Goal: Task Accomplishment & Management: Manage account settings

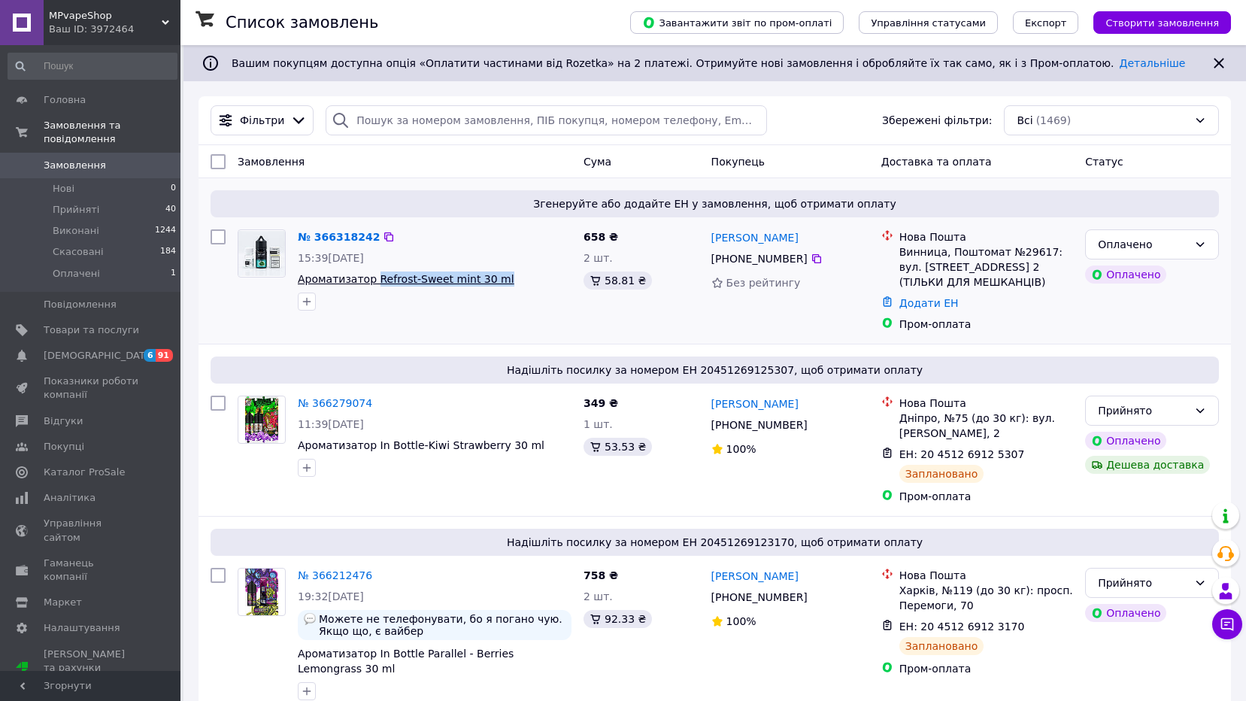
drag, startPoint x: 538, startPoint y: 280, endPoint x: 372, endPoint y: 275, distance: 166.2
click at [372, 275] on span "Ароматизатор Refrost-Sweet mint 30 ml" at bounding box center [435, 278] width 274 height 15
click at [369, 275] on span "Ароматизатор Refrost-Sweet mint 30 ml" at bounding box center [406, 279] width 216 height 12
copy span "Refrost-Sweet mint 30 ml"
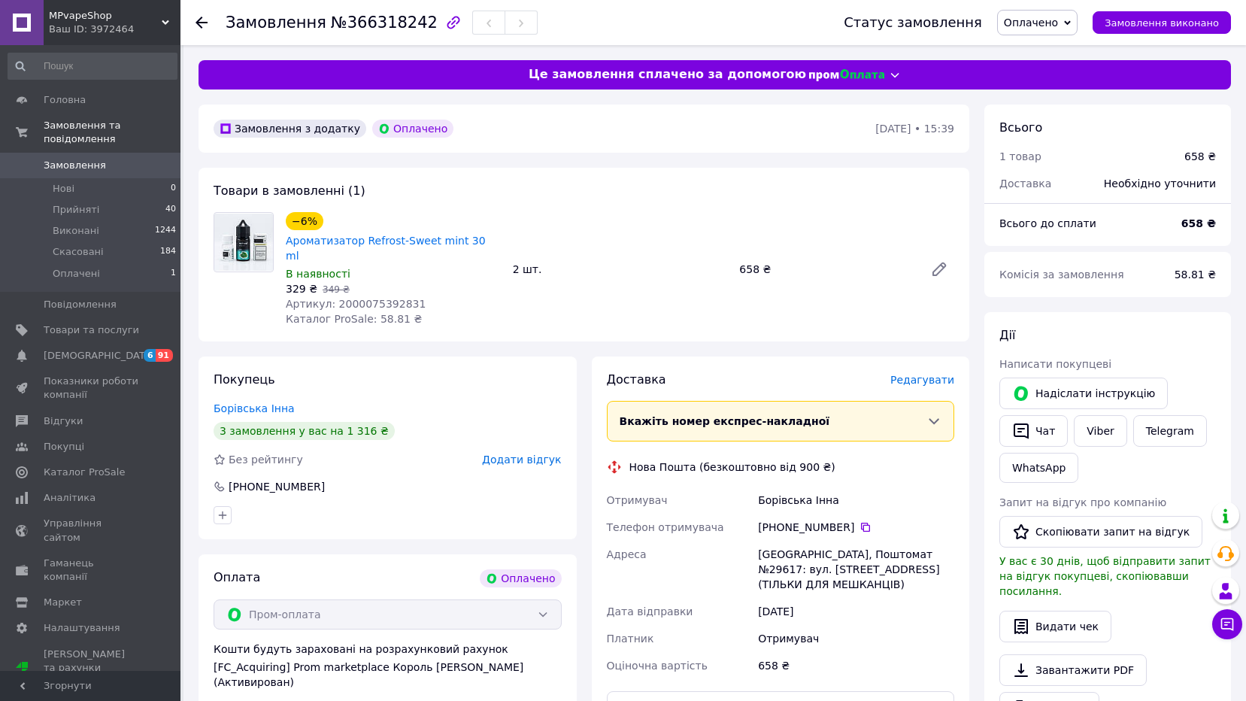
click at [113, 159] on span "Замовлення" at bounding box center [91, 166] width 95 height 14
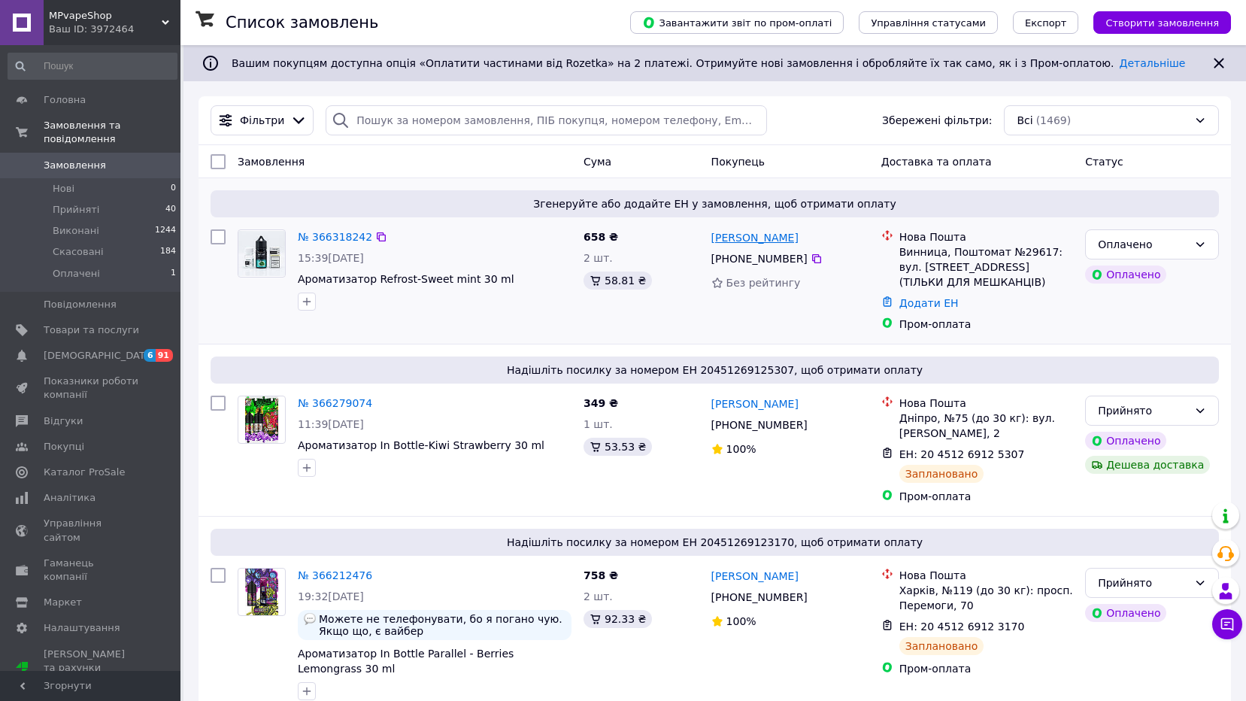
drag, startPoint x: 808, startPoint y: 240, endPoint x: 713, endPoint y: 238, distance: 95.5
click at [713, 238] on div "[PERSON_NAME]" at bounding box center [790, 237] width 161 height 19
copy link "нна Борівська"
click at [804, 229] on div "[PERSON_NAME]" at bounding box center [790, 237] width 161 height 19
drag, startPoint x: 810, startPoint y: 237, endPoint x: 707, endPoint y: 239, distance: 103.0
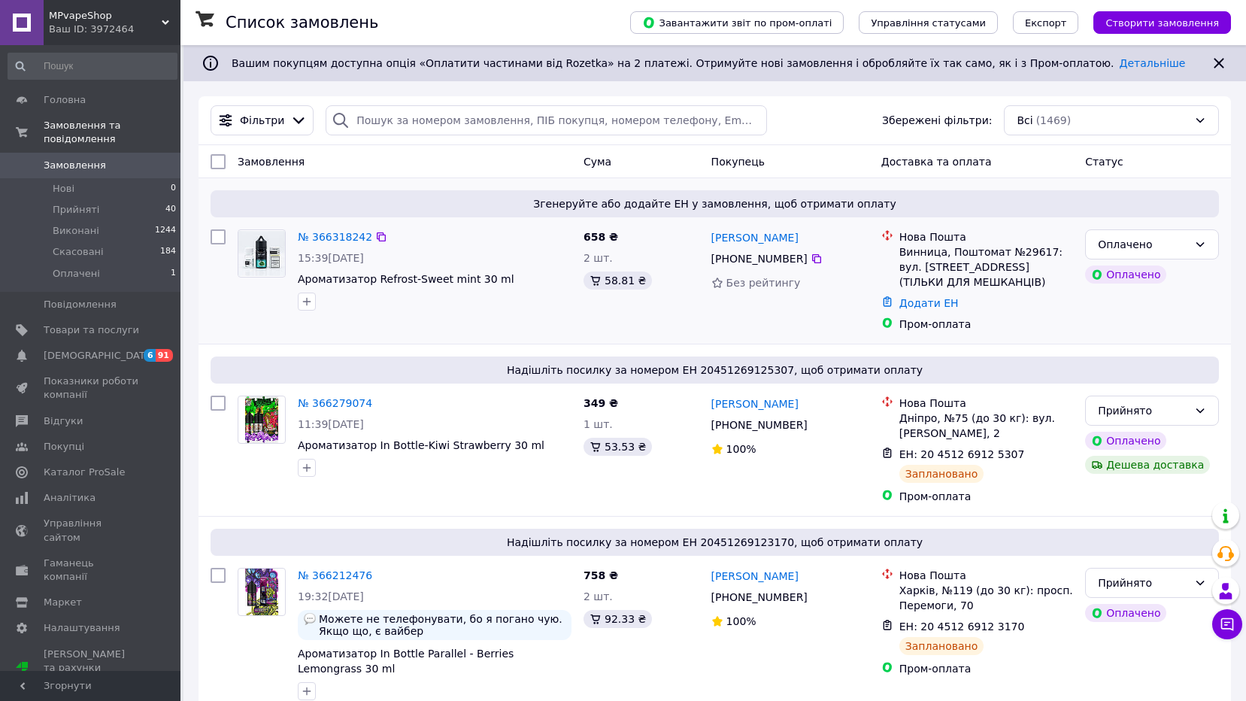
click at [707, 239] on div "Інна Борівська +380 98 292 21 08 Без рейтингу" at bounding box center [790, 280] width 170 height 114
copy link "[PERSON_NAME]"
click at [810, 261] on icon at bounding box center [816, 259] width 12 height 12
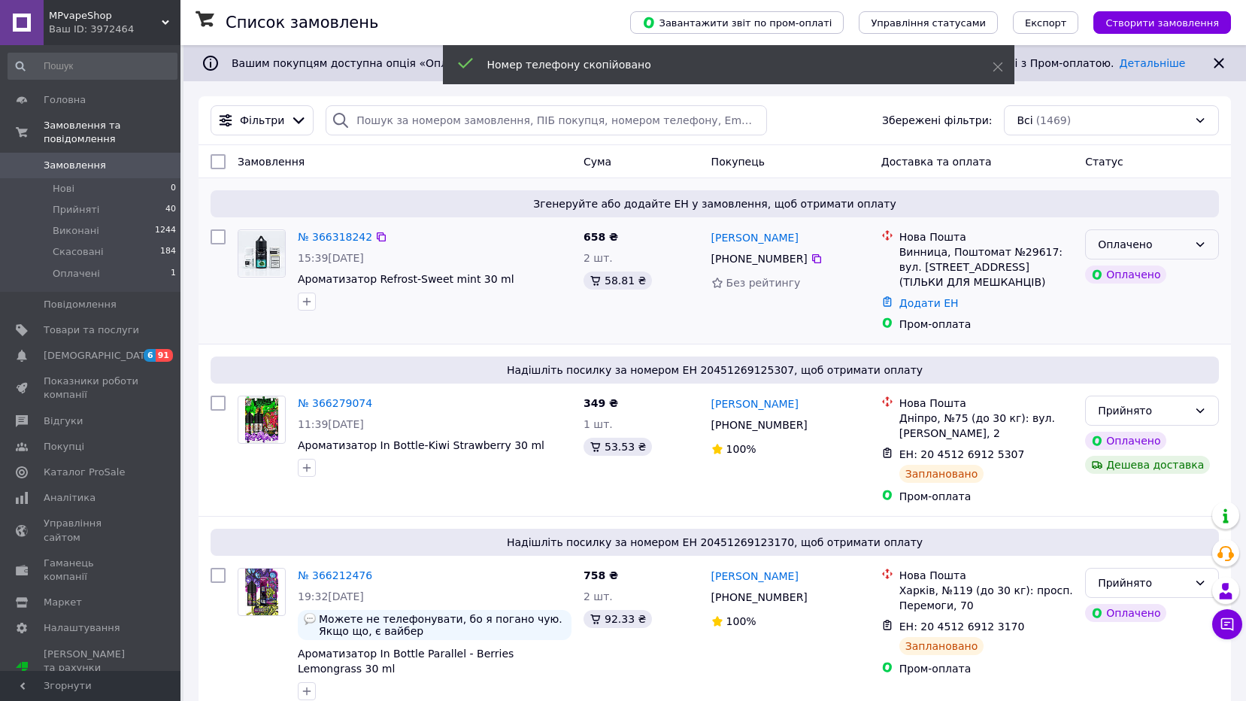
click at [1127, 244] on div "Оплачено" at bounding box center [1142, 244] width 90 height 17
click at [1120, 268] on li "Прийнято" at bounding box center [1151, 277] width 132 height 27
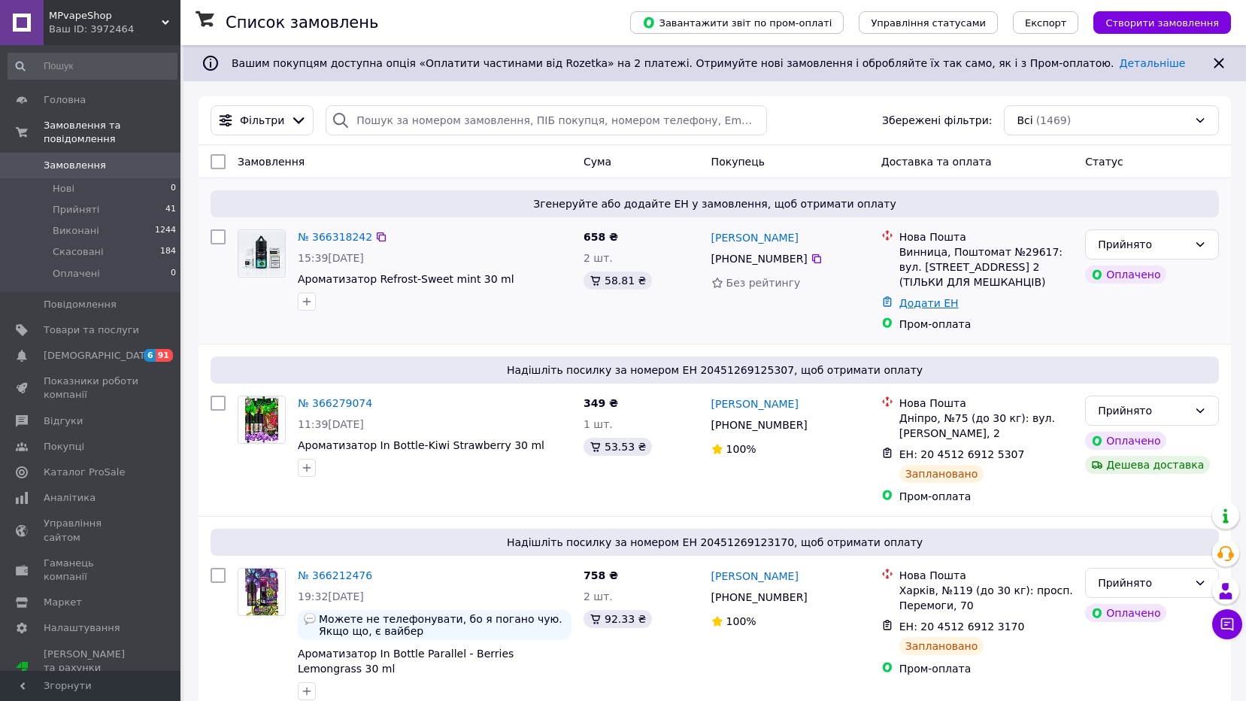
click at [928, 304] on link "Додати ЕН" at bounding box center [928, 303] width 59 height 12
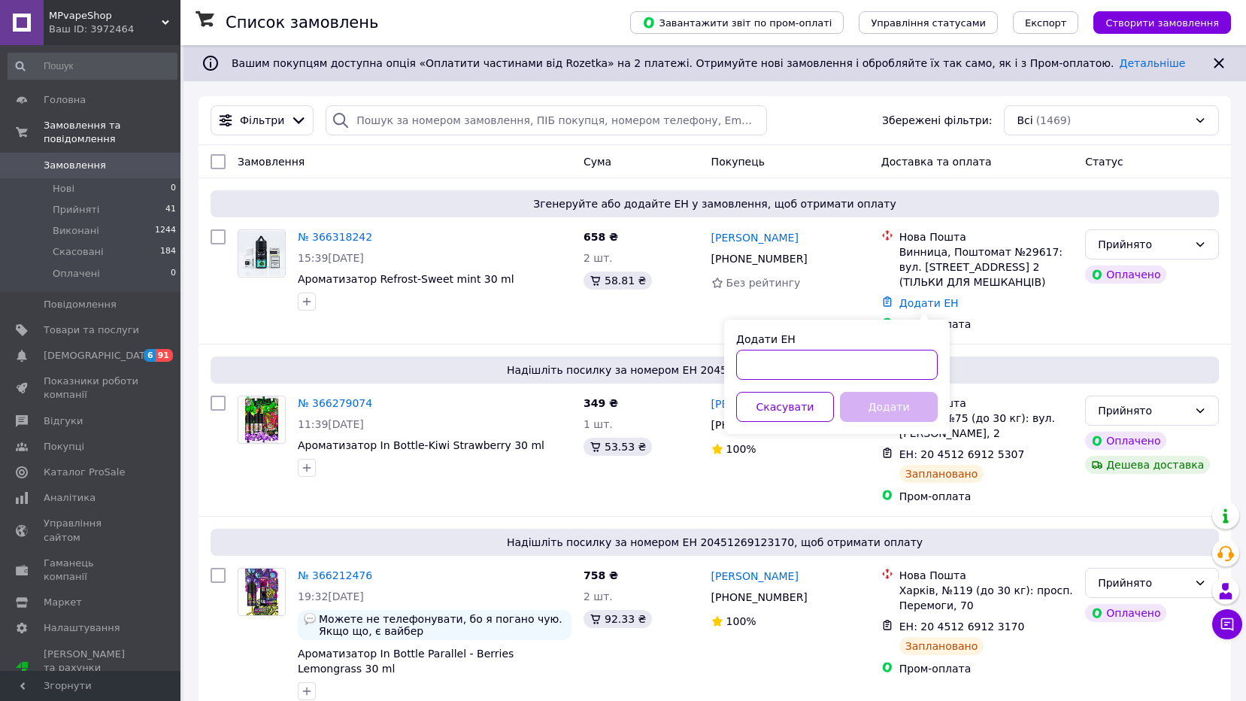
click at [885, 362] on input "Додати ЕН" at bounding box center [836, 365] width 201 height 30
paste input "20451269150223"
type input "20451269150223"
click at [871, 401] on button "Додати" at bounding box center [889, 407] width 98 height 30
